Goal: Task Accomplishment & Management: Use online tool/utility

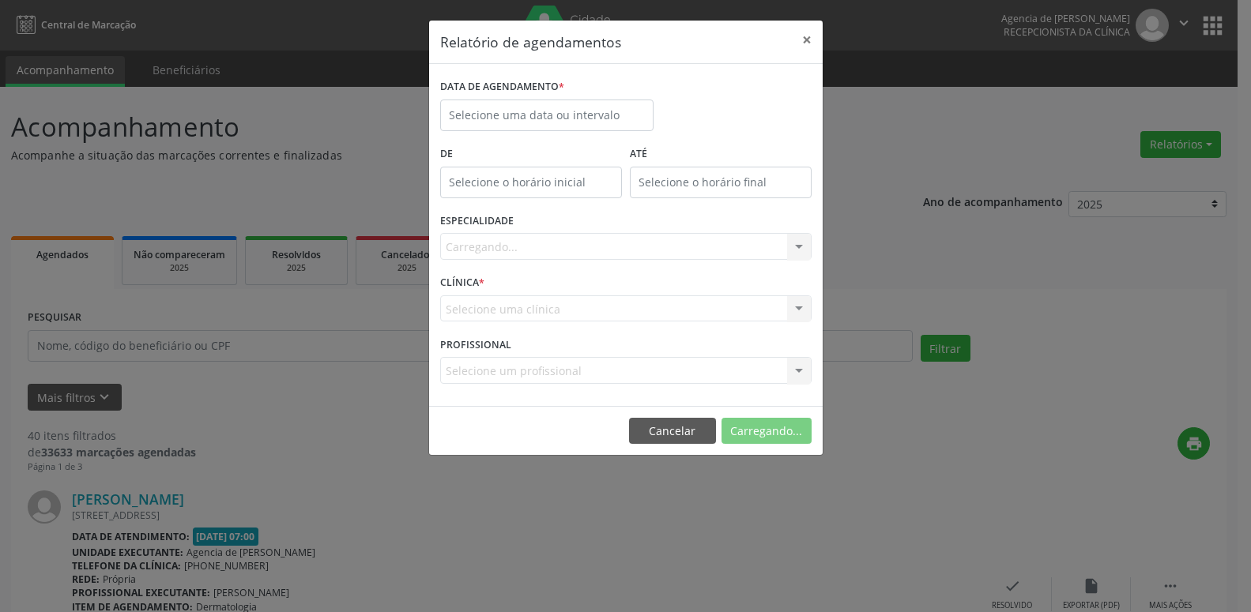
select select "7"
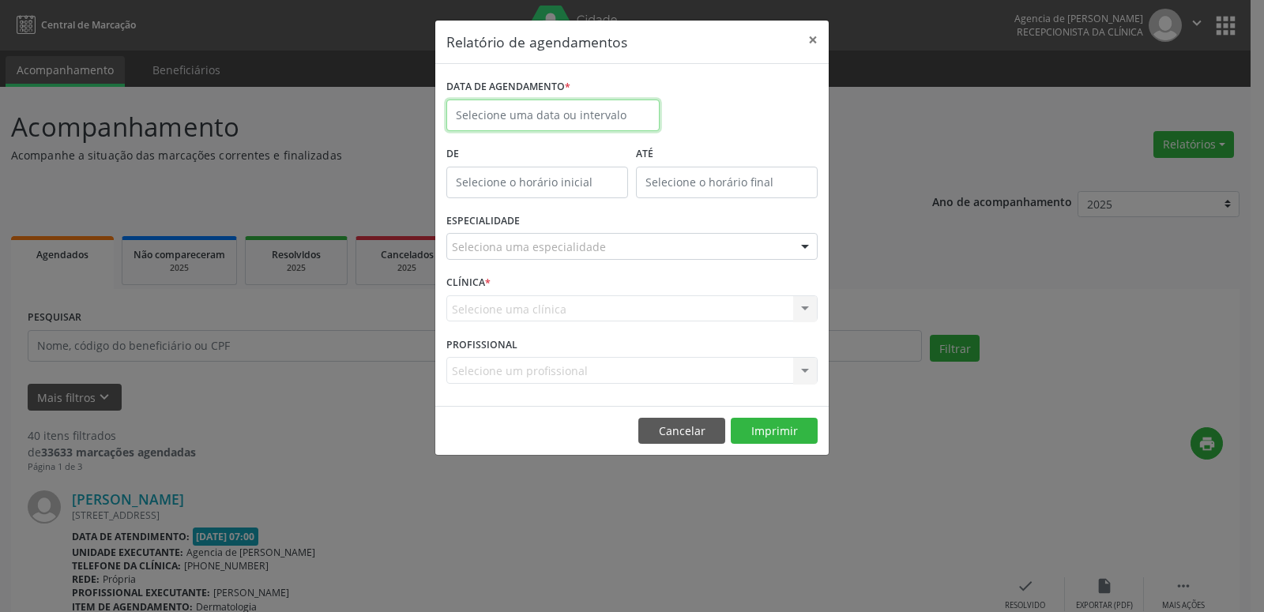
click at [596, 112] on input "text" at bounding box center [552, 116] width 213 height 32
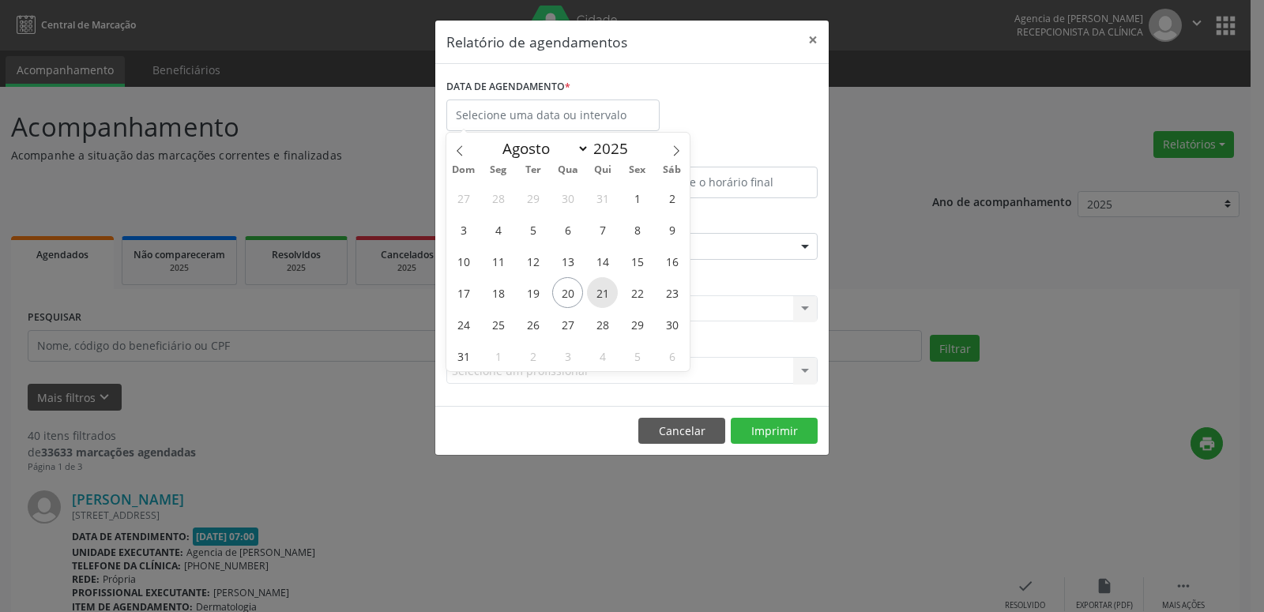
click at [608, 295] on span "21" at bounding box center [602, 292] width 31 height 31
type input "21/08/2025"
click at [607, 293] on span "21" at bounding box center [602, 292] width 31 height 31
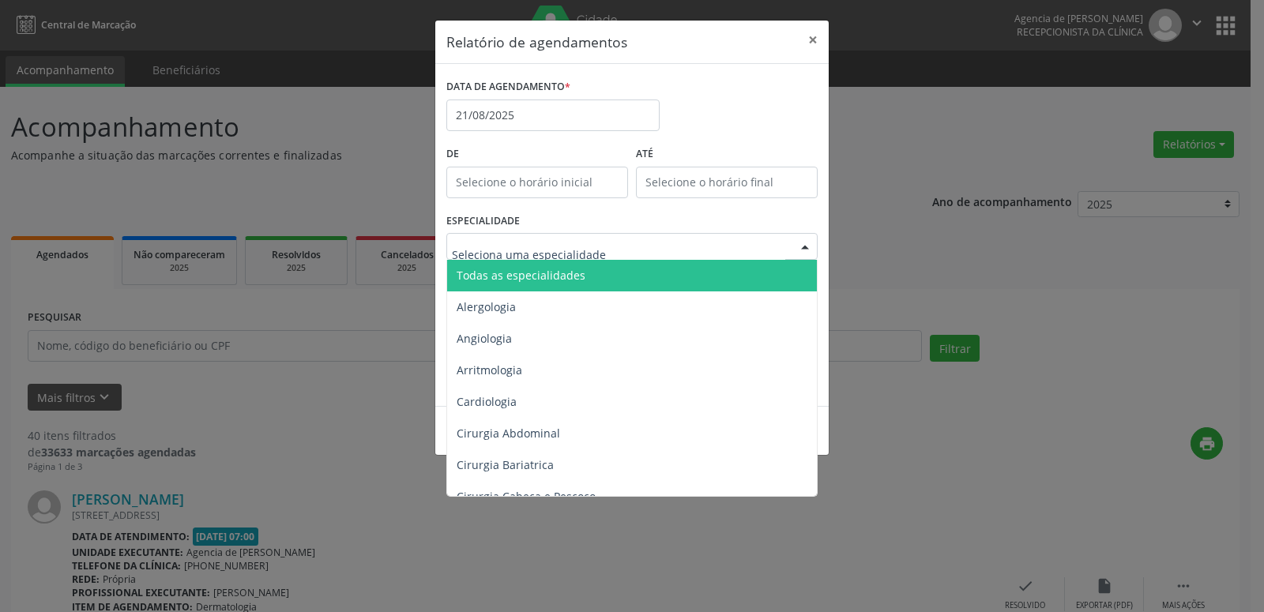
click at [586, 277] on span "Todas as especialidades" at bounding box center [633, 276] width 372 height 32
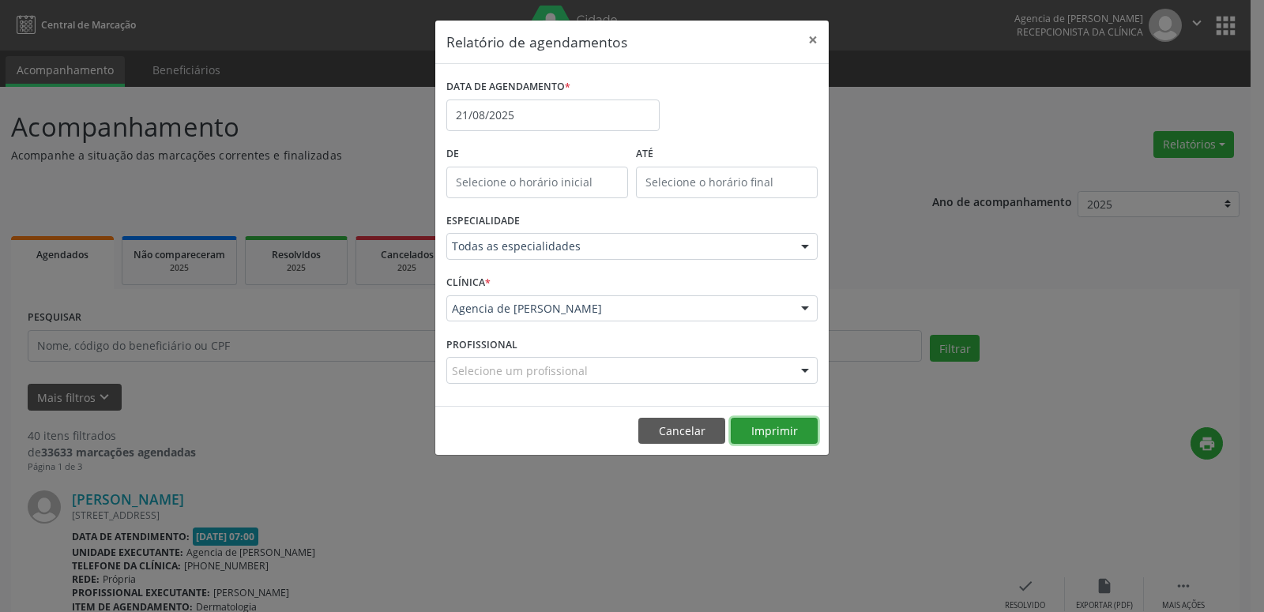
click at [784, 435] on button "Imprimir" at bounding box center [774, 431] width 87 height 27
click at [811, 40] on button "×" at bounding box center [813, 40] width 32 height 39
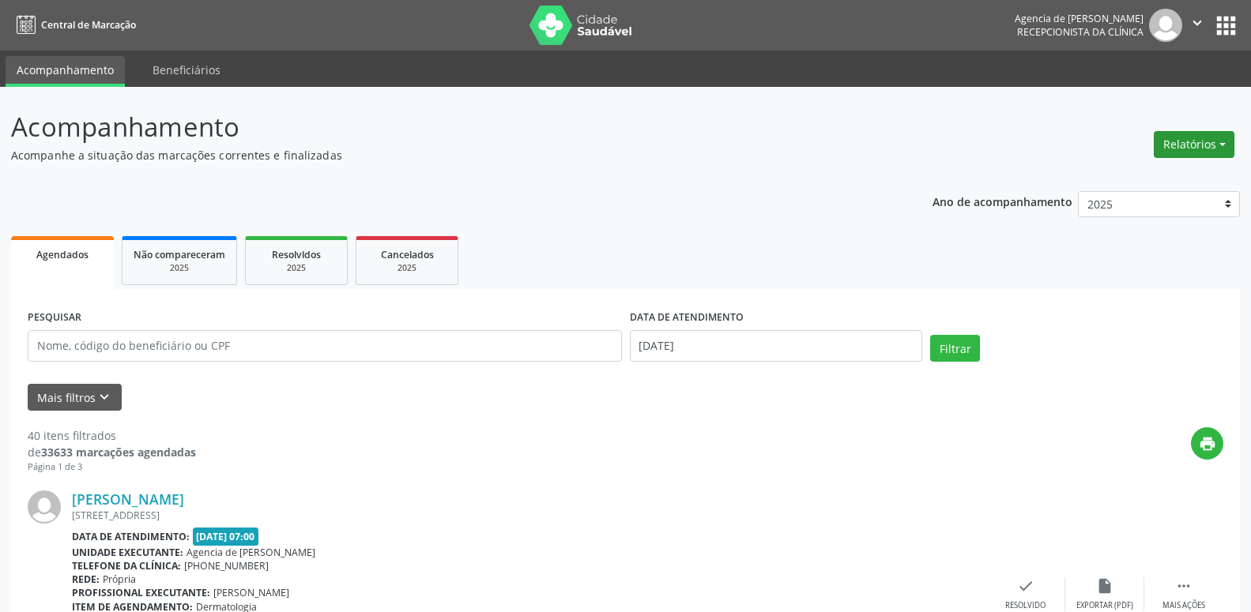
click at [1182, 152] on button "Relatórios" at bounding box center [1193, 144] width 81 height 27
click at [1151, 181] on link "Agendamentos" at bounding box center [1150, 178] width 170 height 22
select select "7"
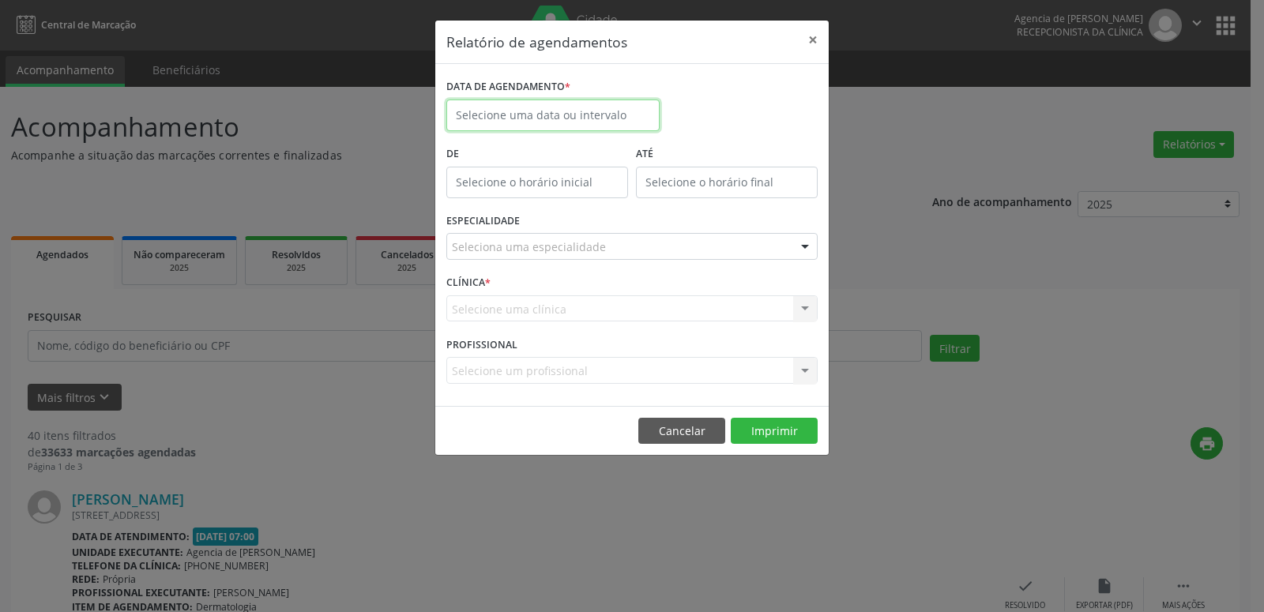
click at [634, 114] on input "text" at bounding box center [552, 116] width 213 height 32
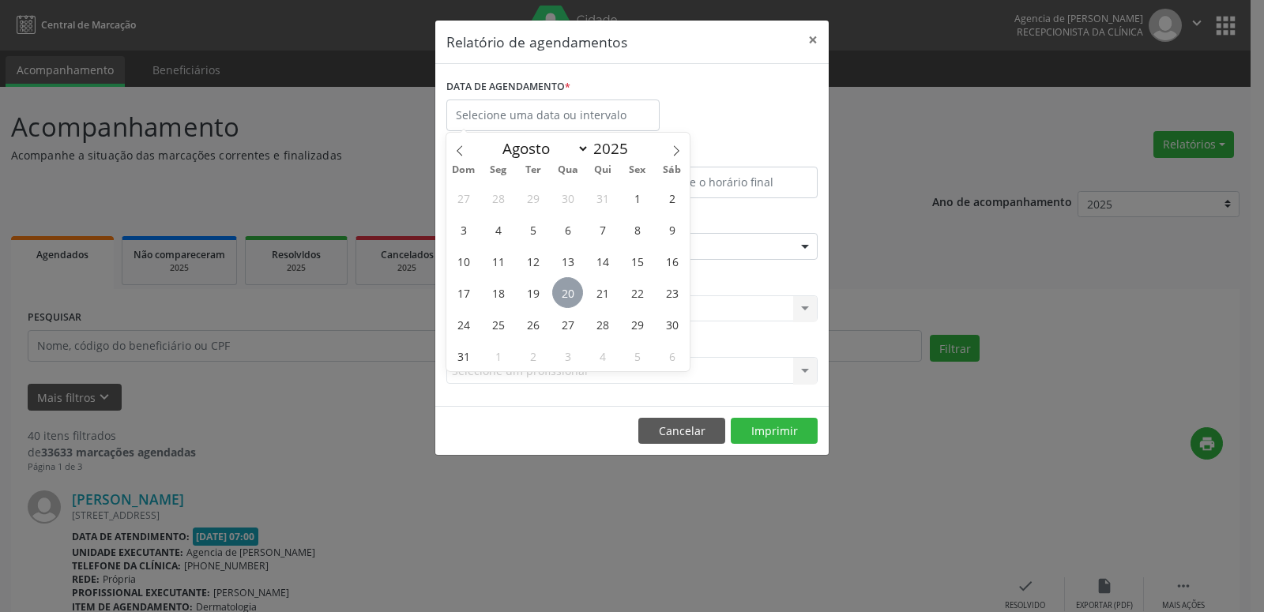
click at [566, 304] on span "20" at bounding box center [567, 292] width 31 height 31
type input "[DATE]"
click at [566, 303] on span "20" at bounding box center [567, 292] width 31 height 31
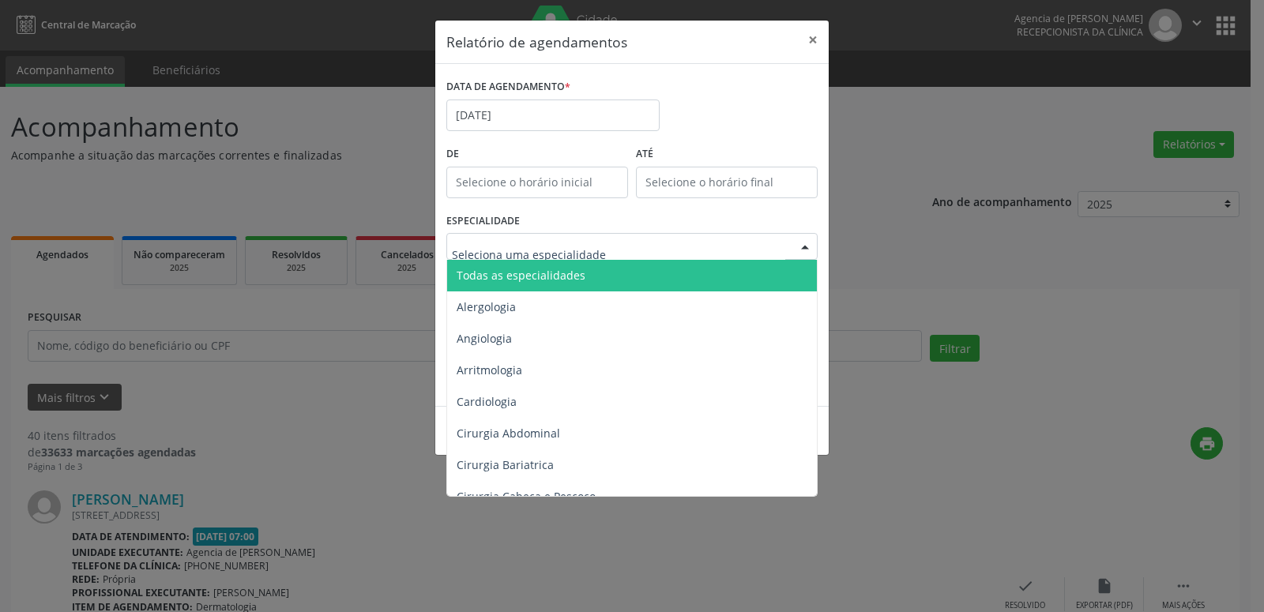
click at [611, 250] on div at bounding box center [631, 246] width 371 height 27
click at [619, 273] on span "Todas as especialidades" at bounding box center [633, 276] width 372 height 32
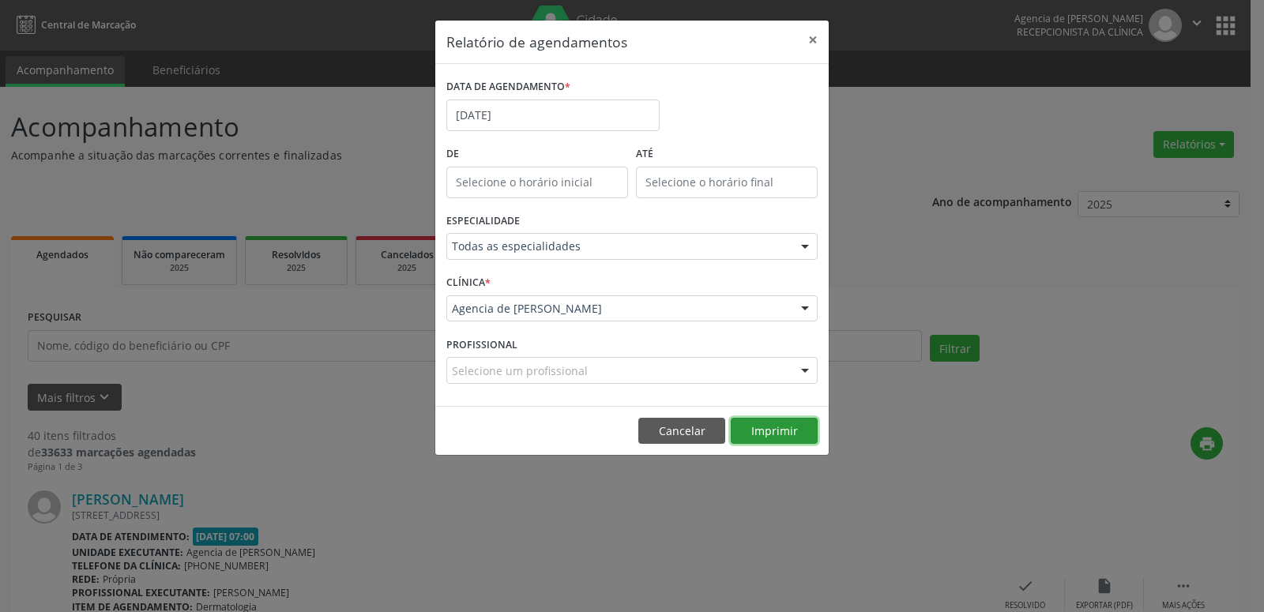
click at [736, 420] on button "Imprimir" at bounding box center [774, 431] width 87 height 27
